Goal: Find contact information: Find contact information

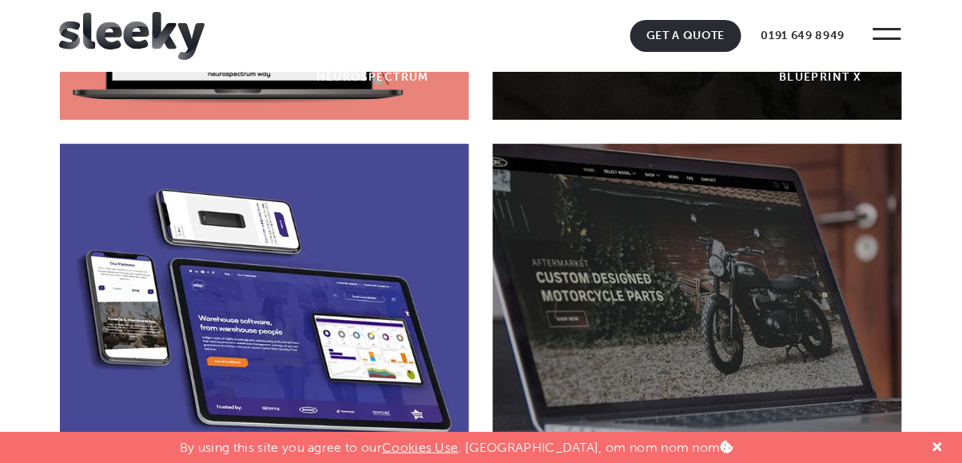
scroll to position [1035, 0]
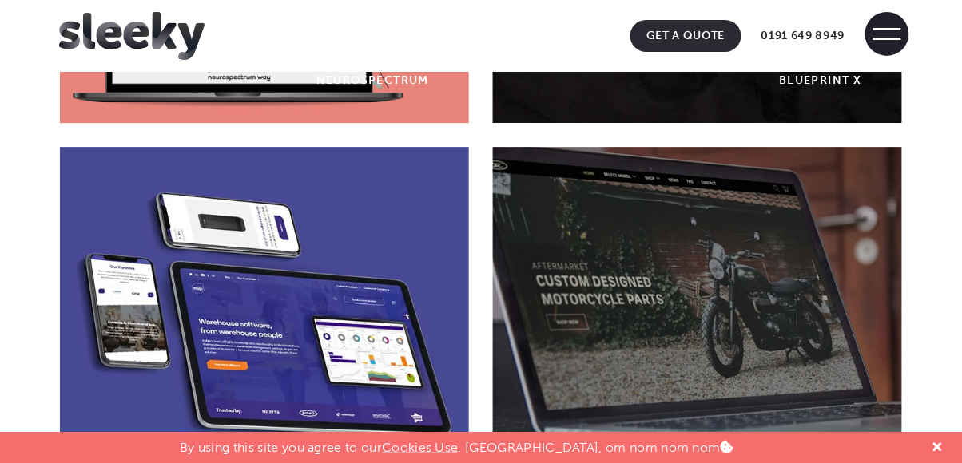
click at [893, 54] on span at bounding box center [887, 34] width 44 height 44
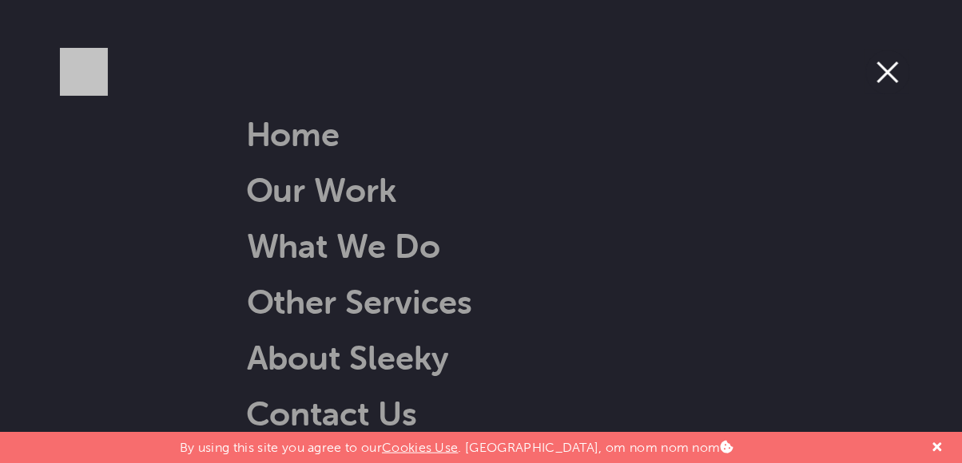
click at [888, 39] on ul "Our Work Web Design Ecommerce Branding Digital Marketing Get A Quote 0191 649 8…" at bounding box center [475, 32] width 832 height 40
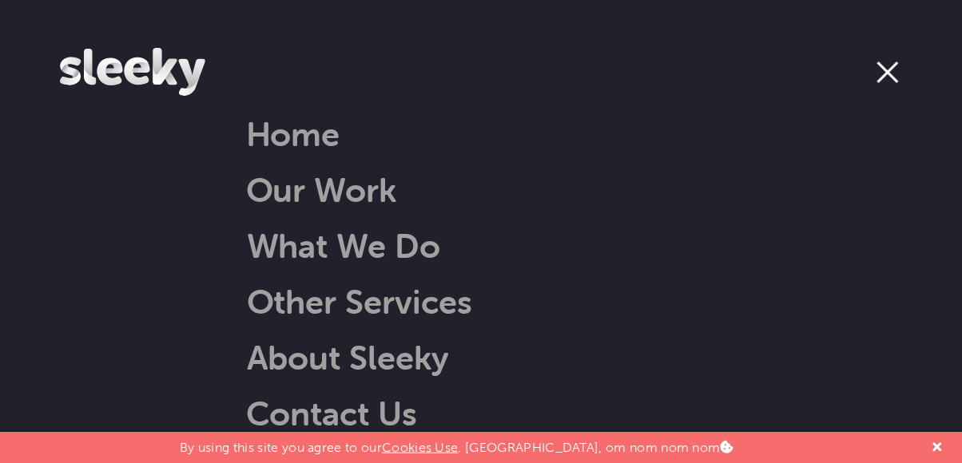
scroll to position [1273, 0]
click at [407, 257] on link "What We Do" at bounding box center [323, 245] width 235 height 41
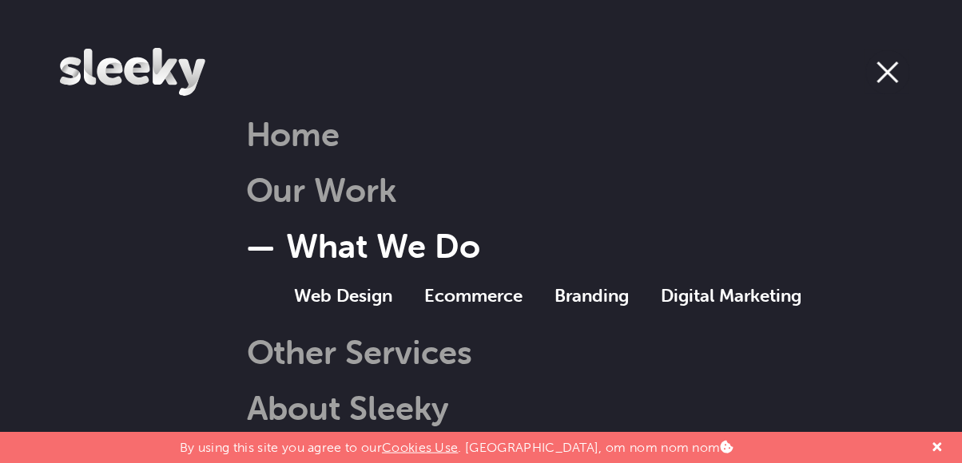
click at [259, 248] on link "What We Do" at bounding box center [363, 245] width 235 height 41
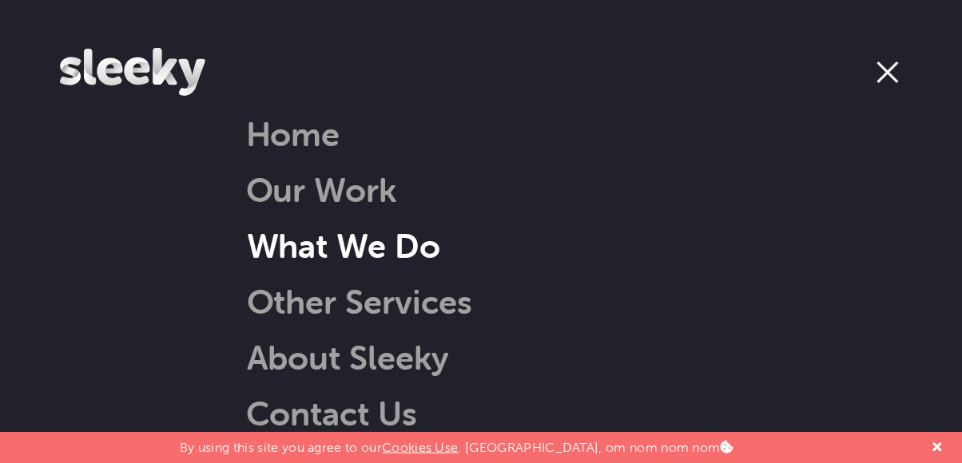
scroll to position [1602, 0]
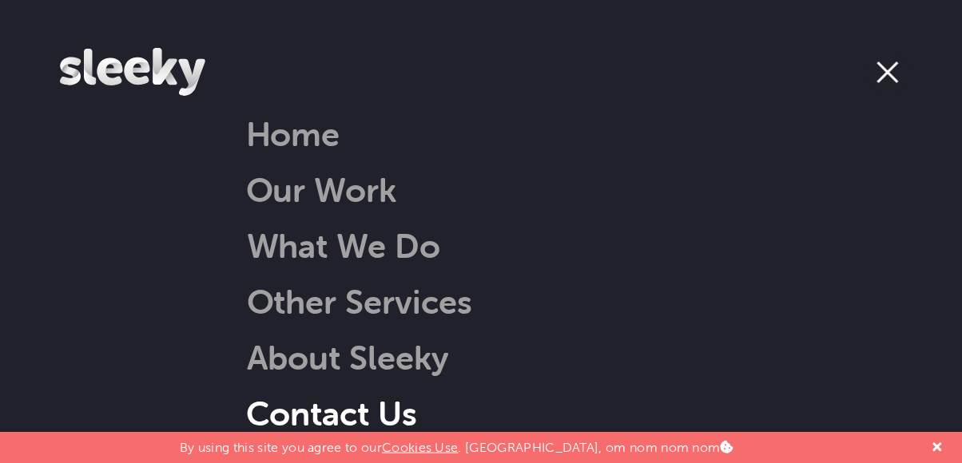
click at [373, 409] on link "Contact Us" at bounding box center [332, 413] width 172 height 41
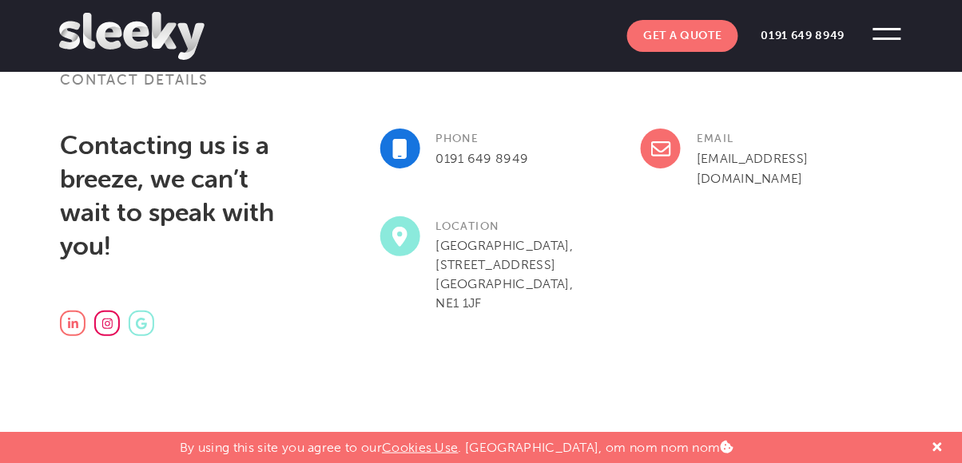
scroll to position [487, 0]
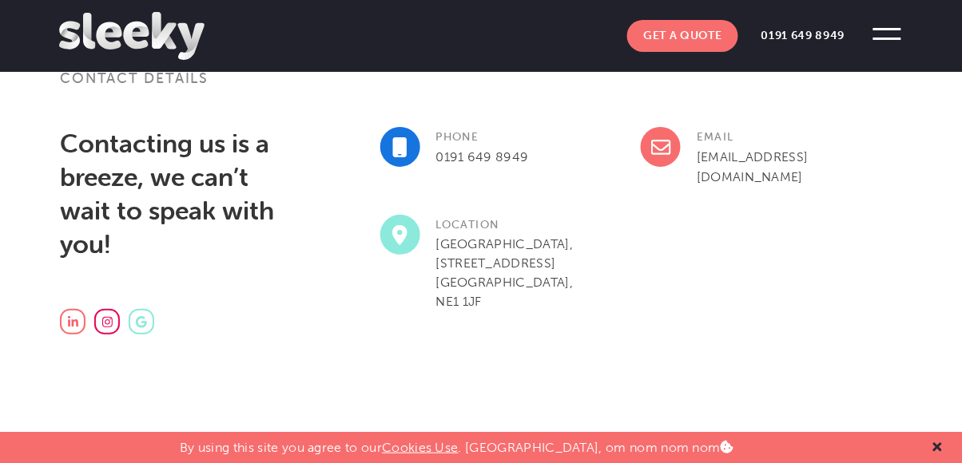
click at [943, 446] on div at bounding box center [937, 447] width 25 height 31
